Goal: Navigation & Orientation: Find specific page/section

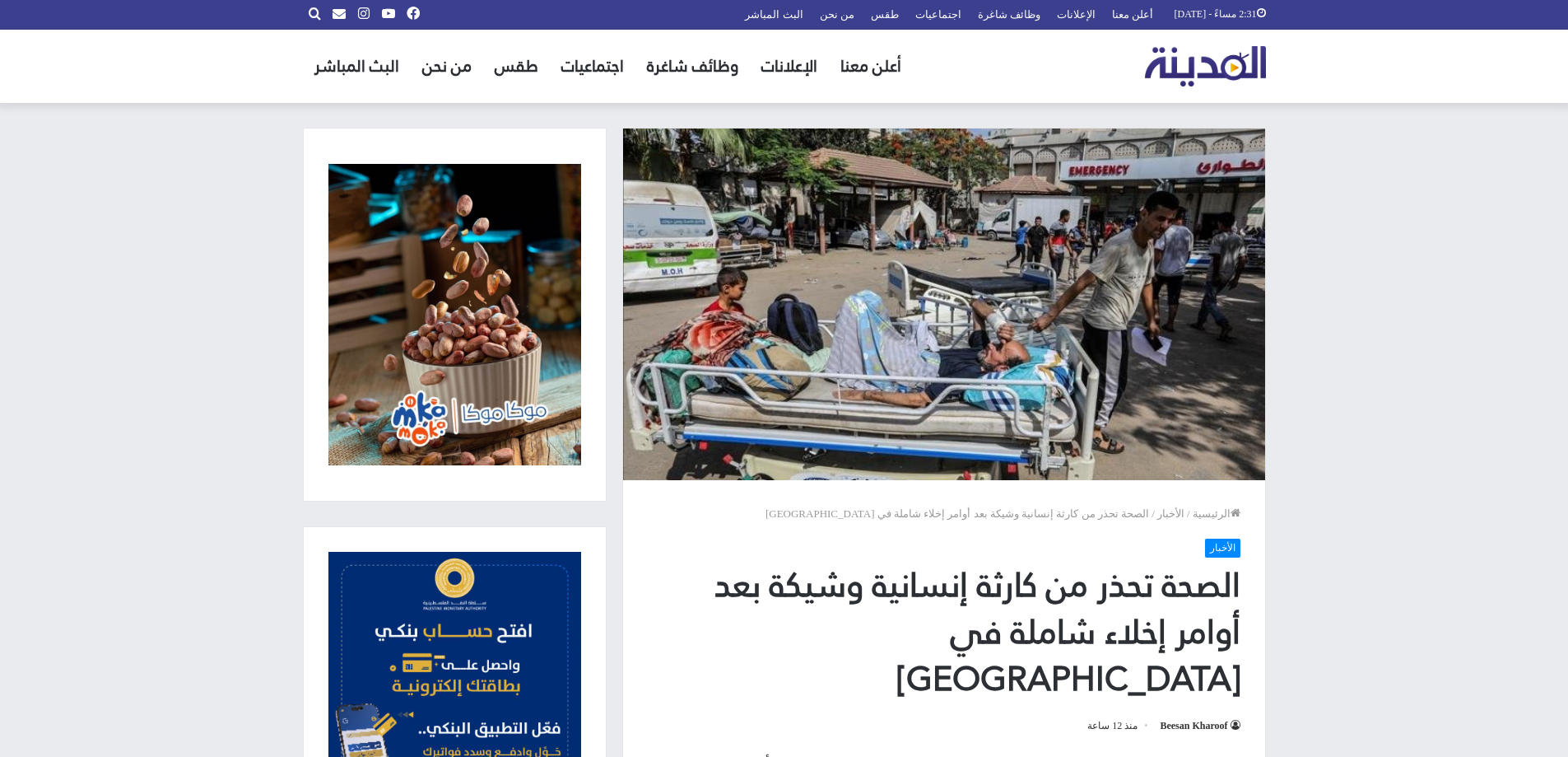
click at [872, 74] on link "أعلن معنا" at bounding box center [870, 67] width 84 height 73
click at [786, 63] on link "الإعلانات" at bounding box center [790, 67] width 79 height 73
click at [672, 75] on link "وظائف شاغرة" at bounding box center [693, 67] width 115 height 73
click at [701, 66] on link "وظائف شاغرة" at bounding box center [693, 67] width 115 height 73
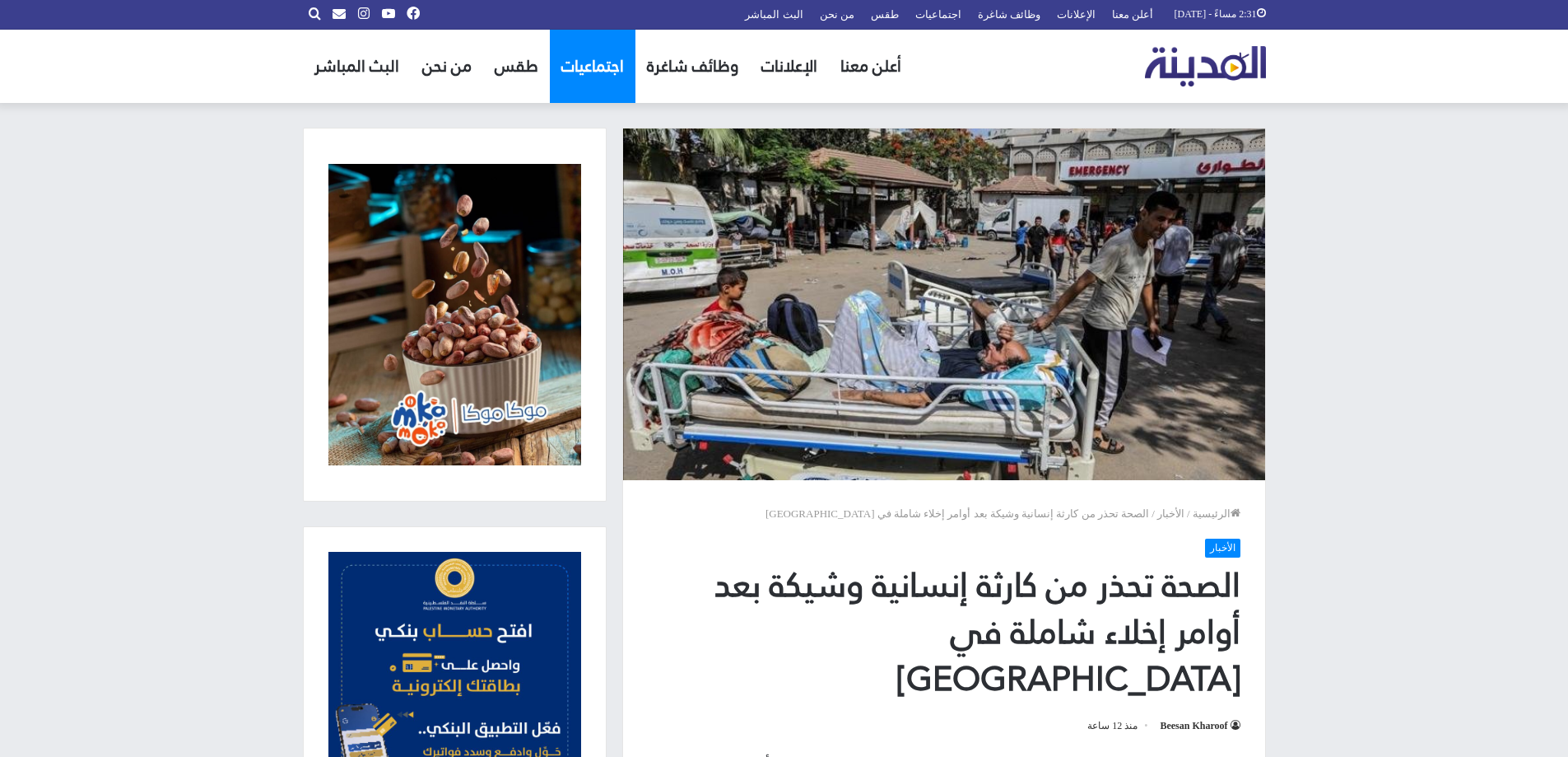
click at [574, 71] on link "اجتماعيات" at bounding box center [592, 67] width 86 height 73
click at [1215, 59] on img "القائمة الرئيسية" at bounding box center [1205, 66] width 121 height 40
click at [811, 15] on link "البث المباشر" at bounding box center [774, 14] width 74 height 29
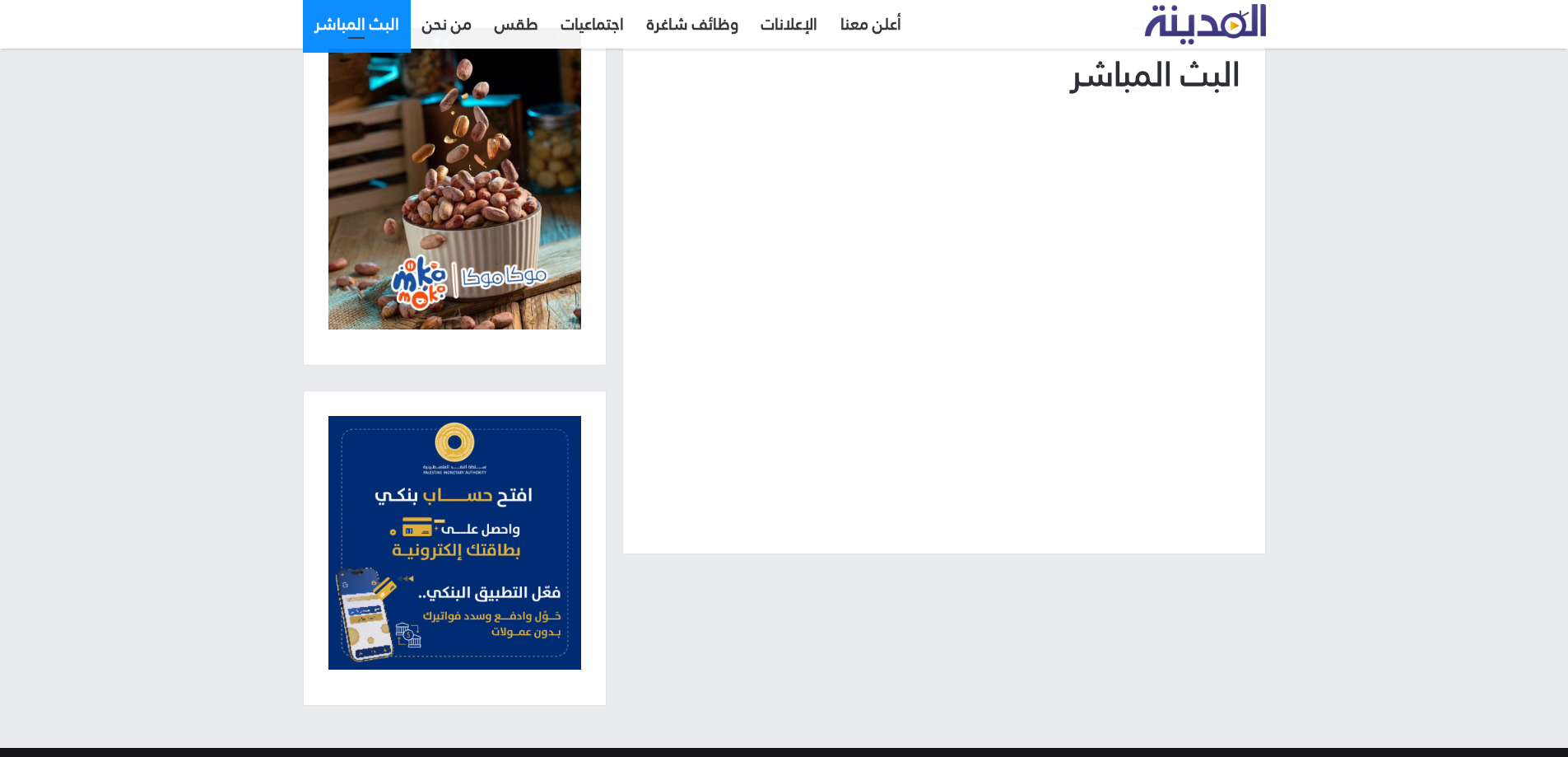
scroll to position [165, 0]
